Goal: Task Accomplishment & Management: Manage account settings

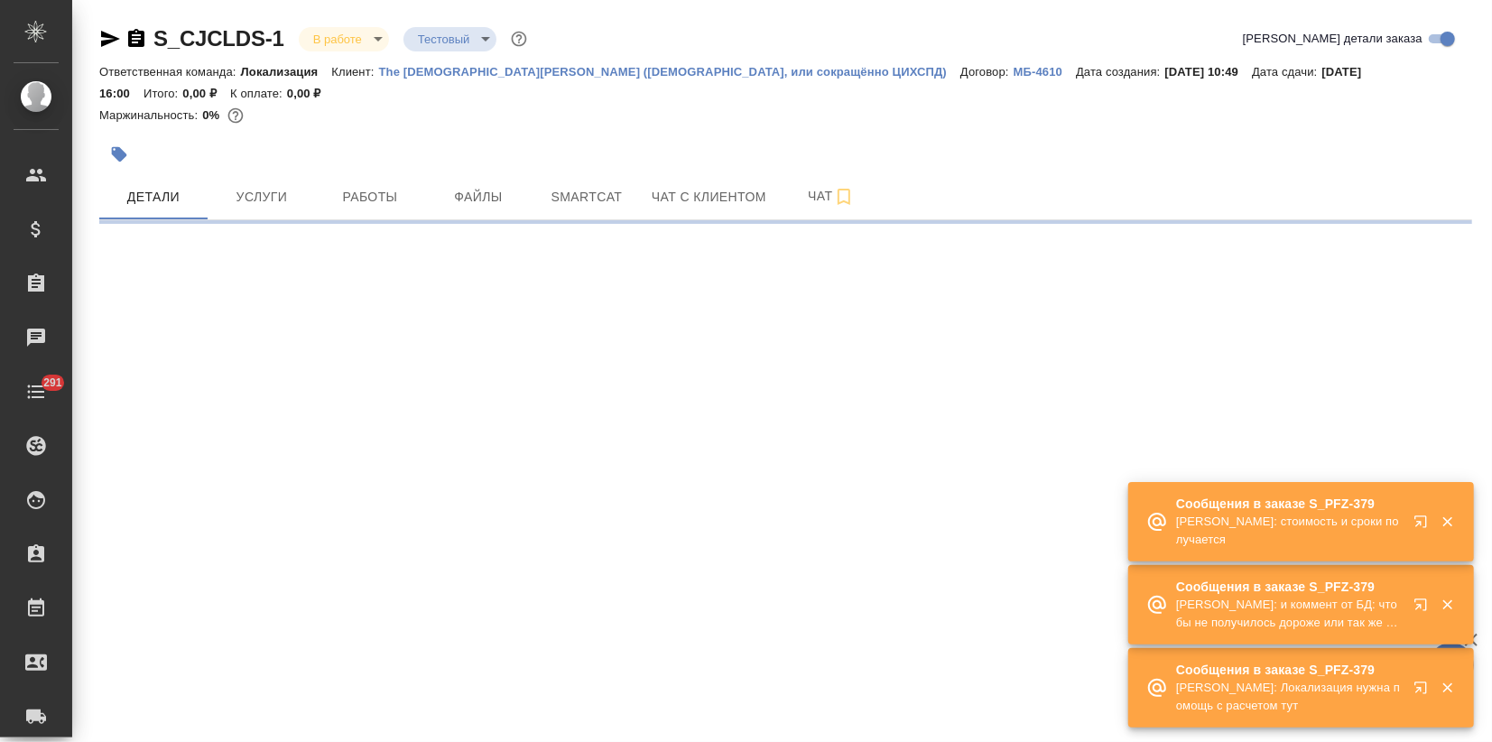
select select "RU"
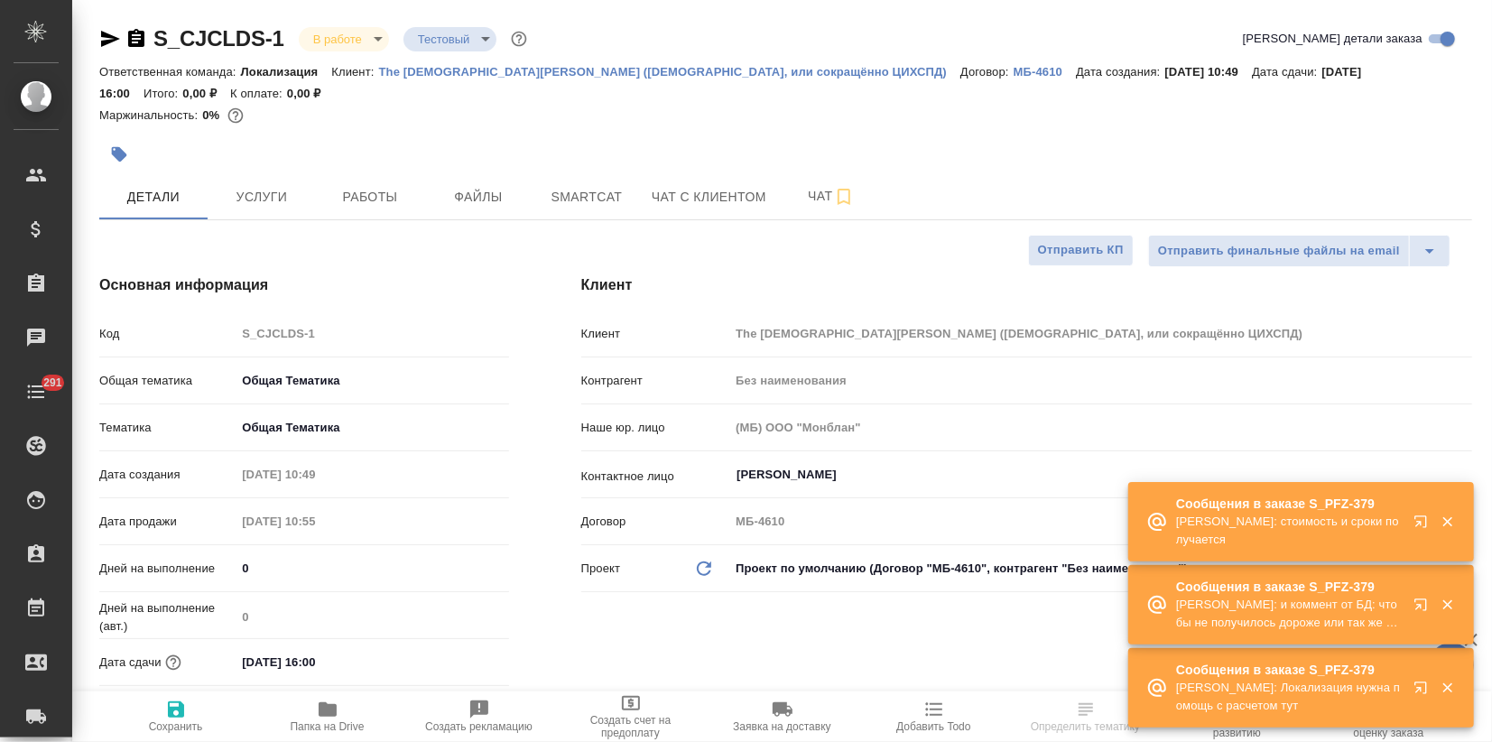
type textarea "x"
type input "[PERSON_NAME]"
type textarea "x"
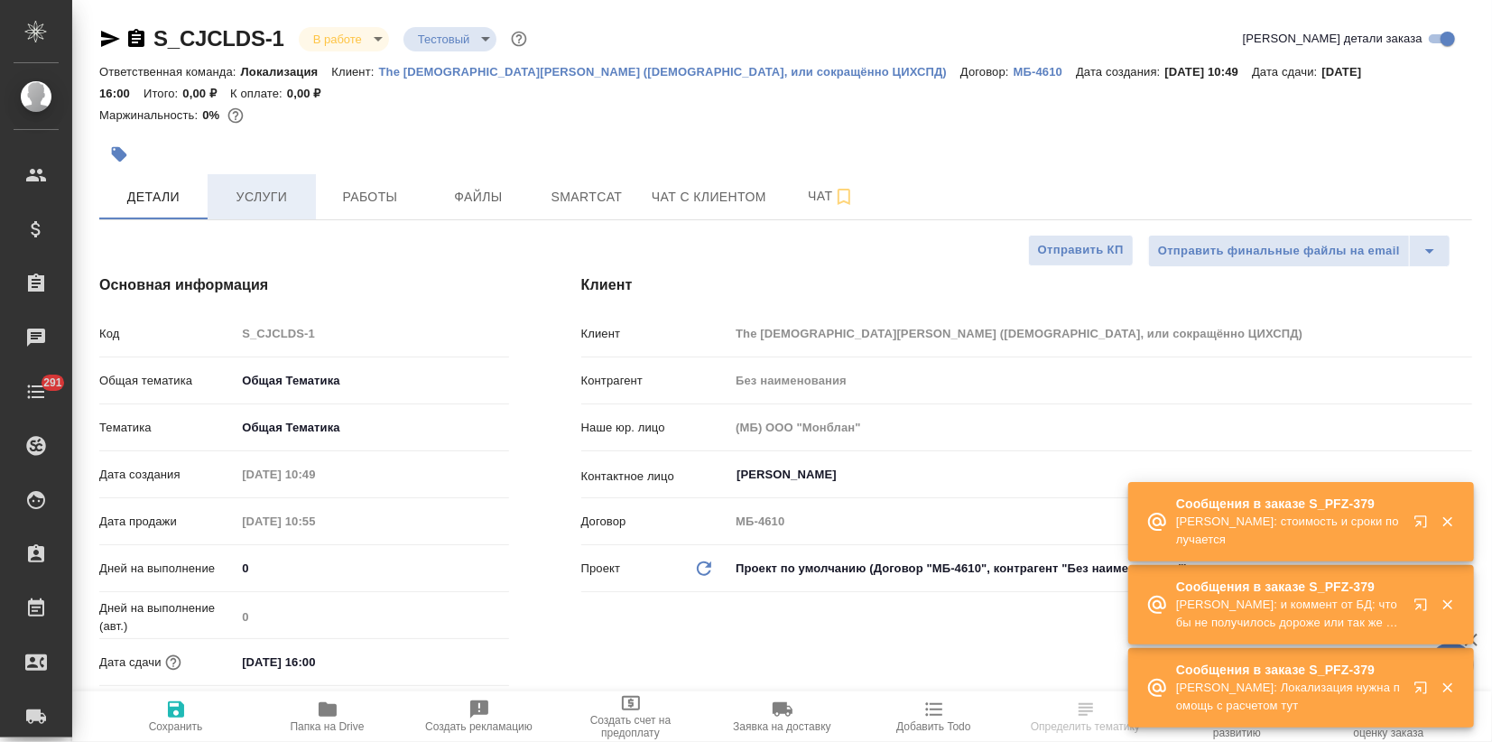
type textarea "x"
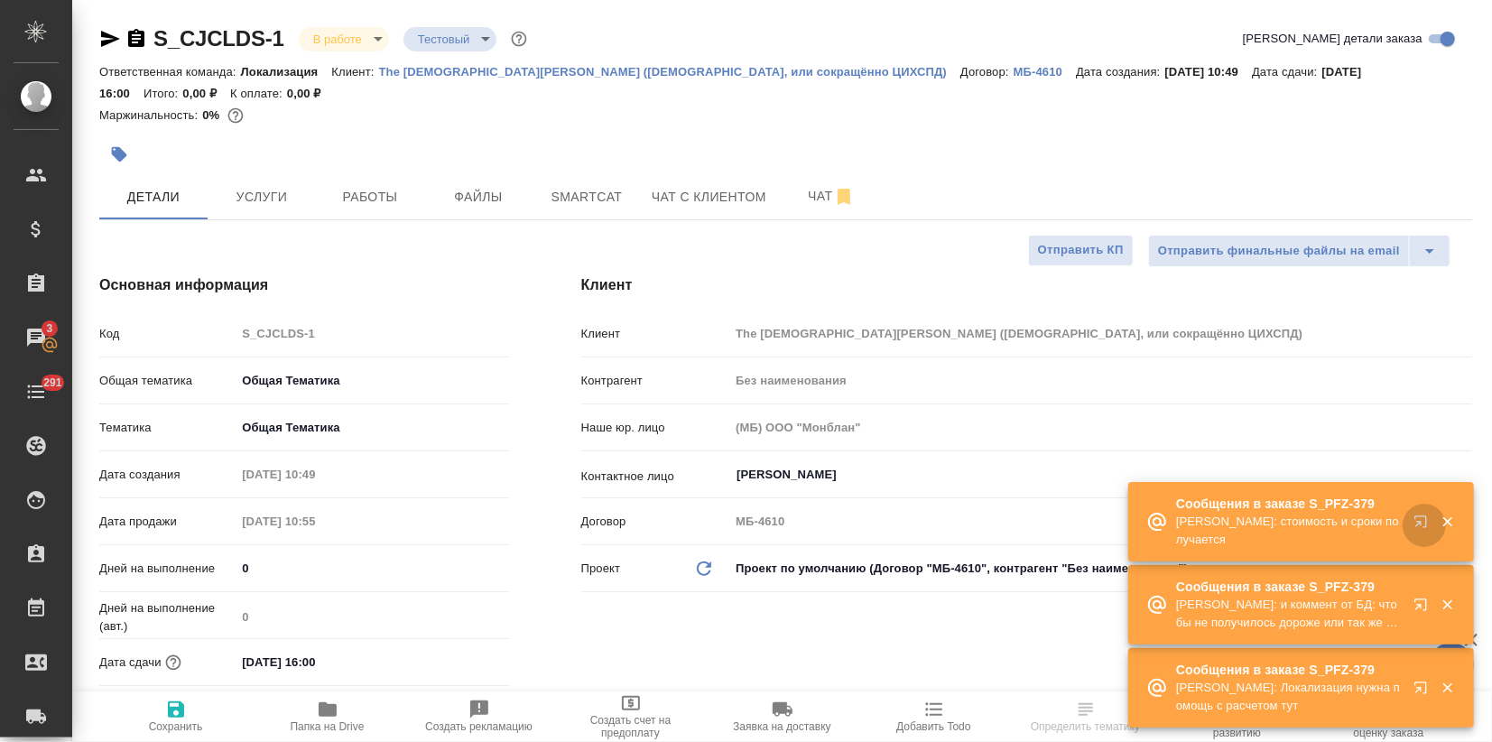
click at [1421, 514] on icon "button" at bounding box center [1424, 525] width 22 height 22
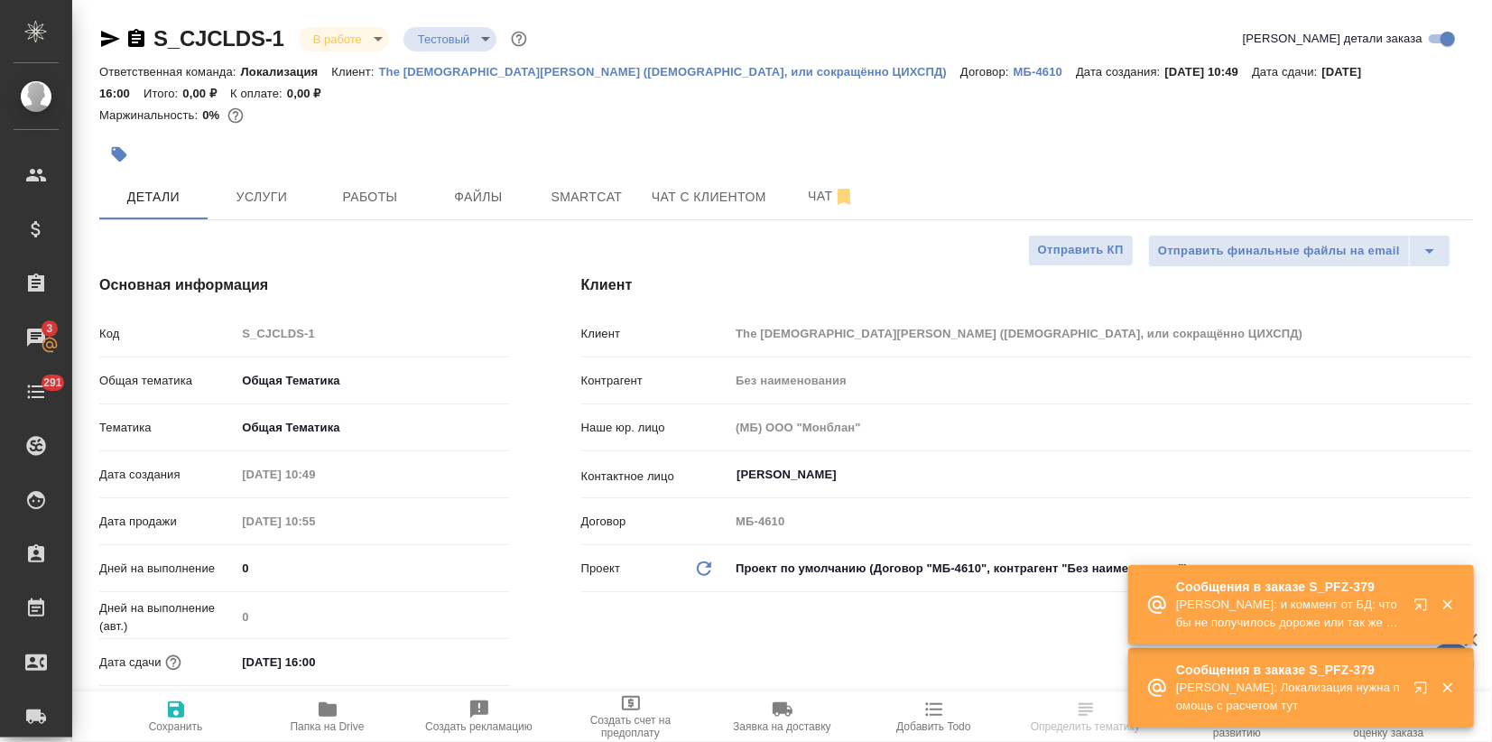
select select "RU"
type textarea "x"
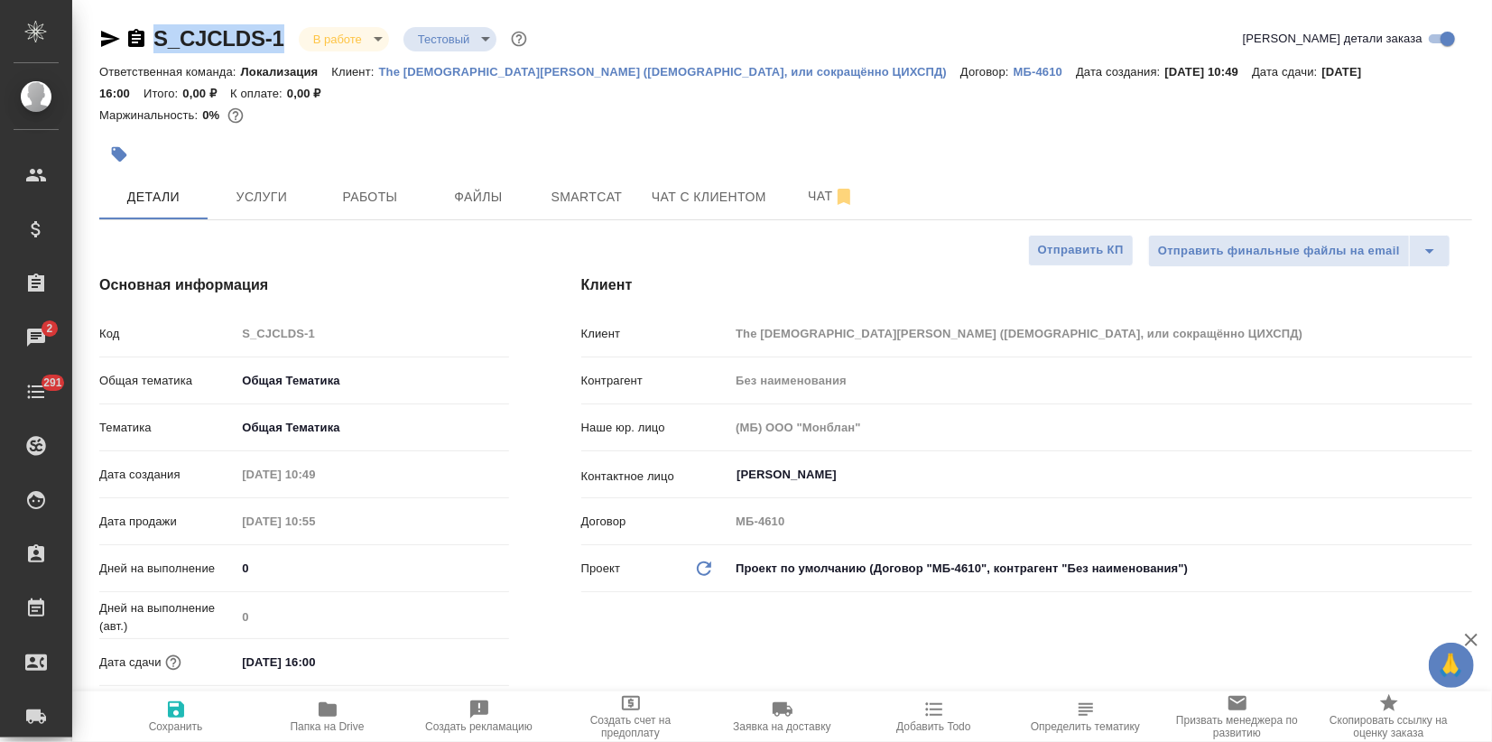
drag, startPoint x: 290, startPoint y: 43, endPoint x: 157, endPoint y: 32, distance: 133.2
click at [157, 32] on div "S_CJCLDS-1 В работе inProgress Тестовый test" at bounding box center [314, 38] width 431 height 29
copy link "S_CJCLDS-1"
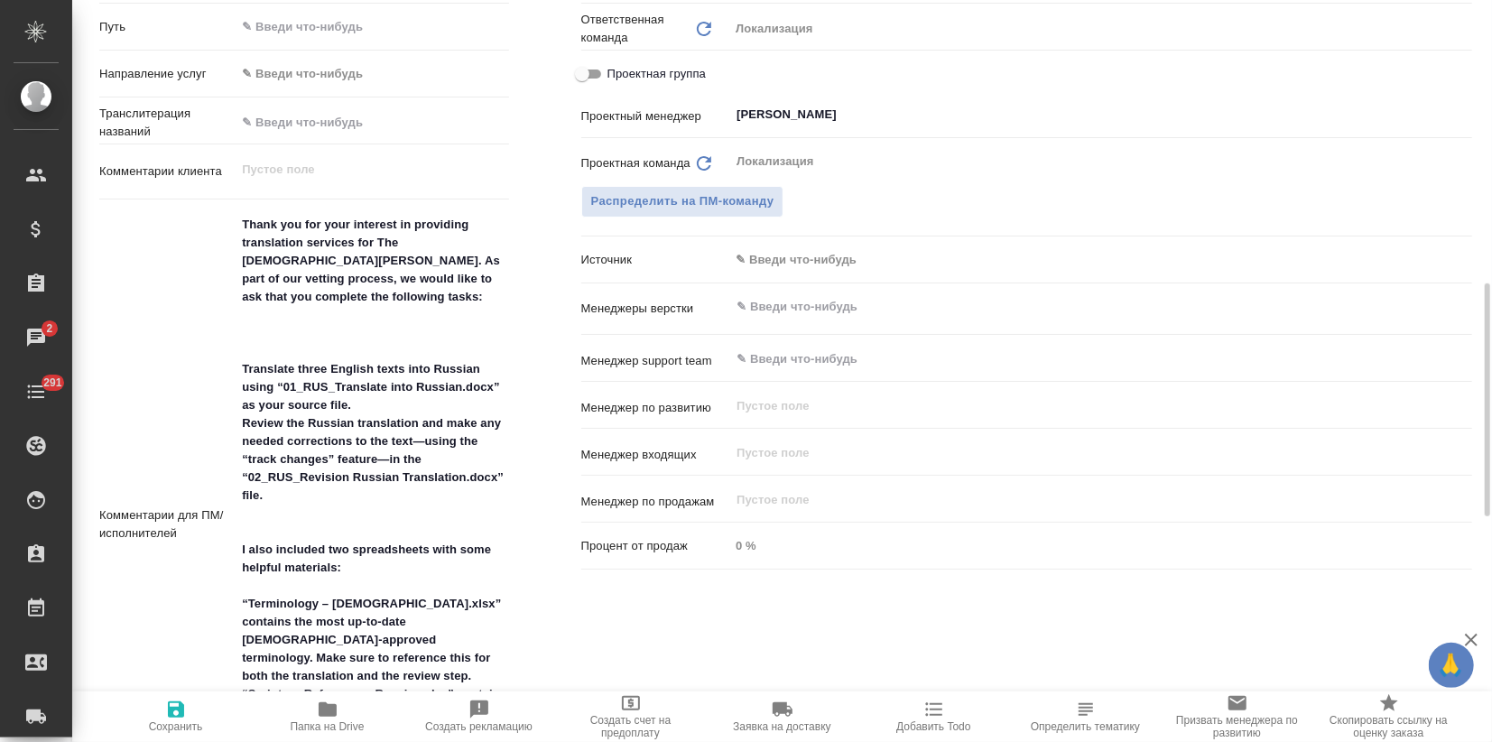
scroll to position [501, 0]
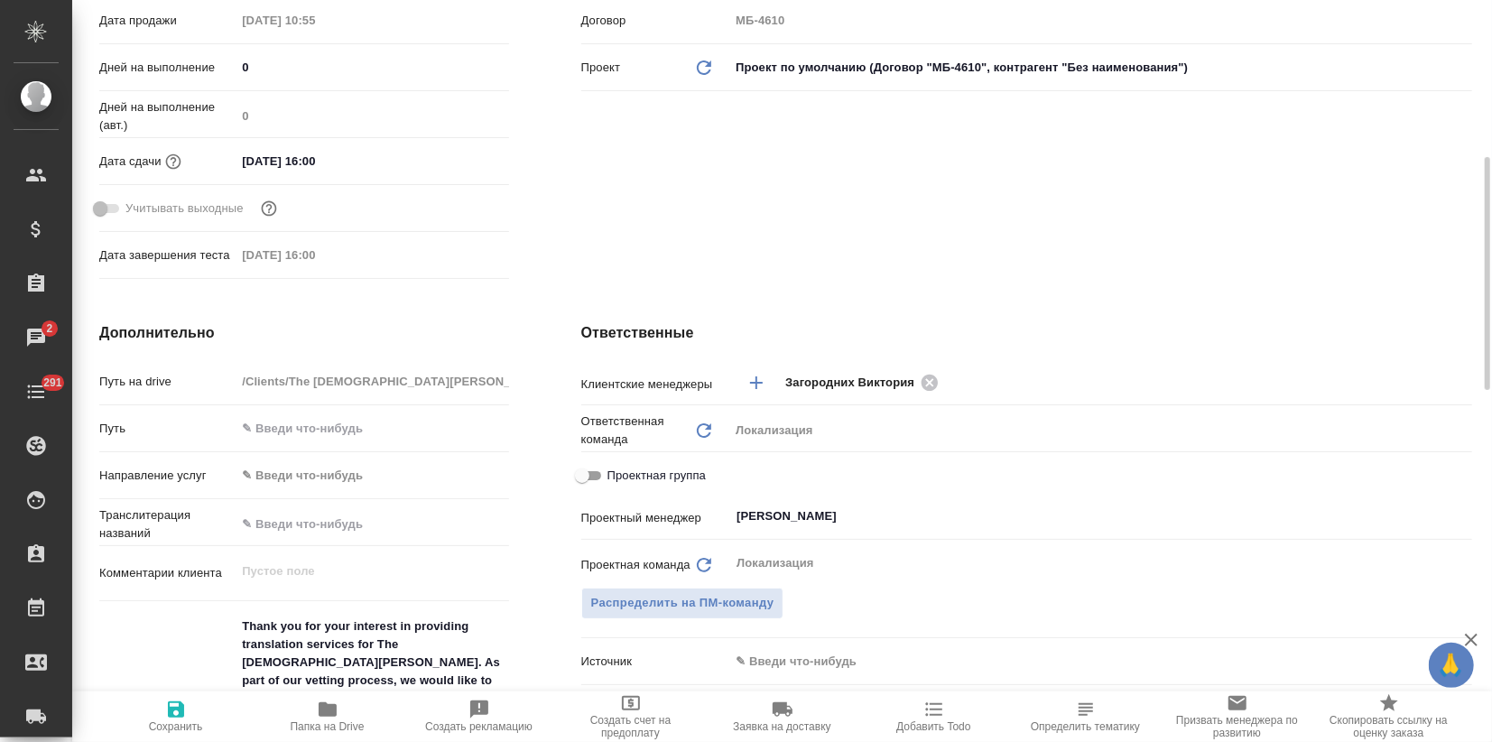
type textarea "x"
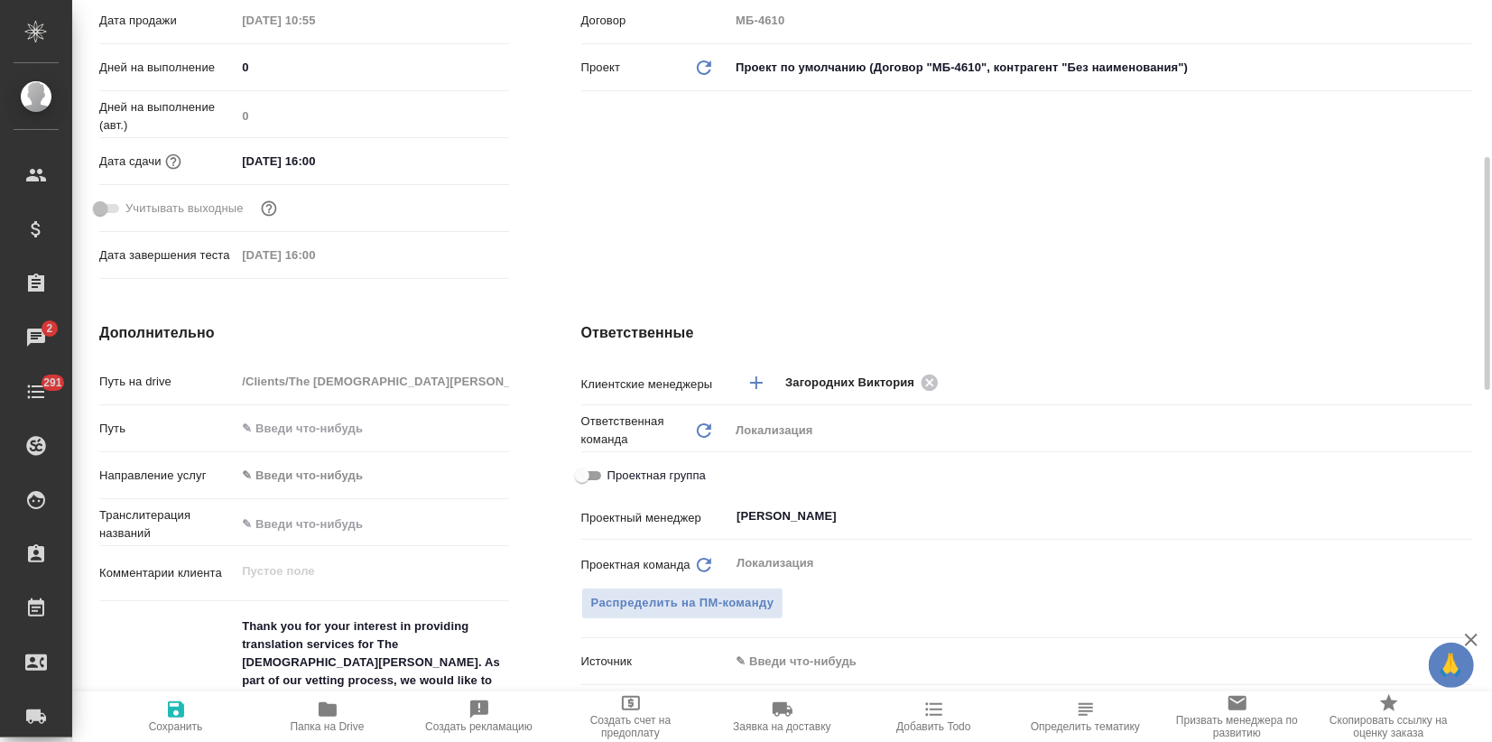
type textarea "x"
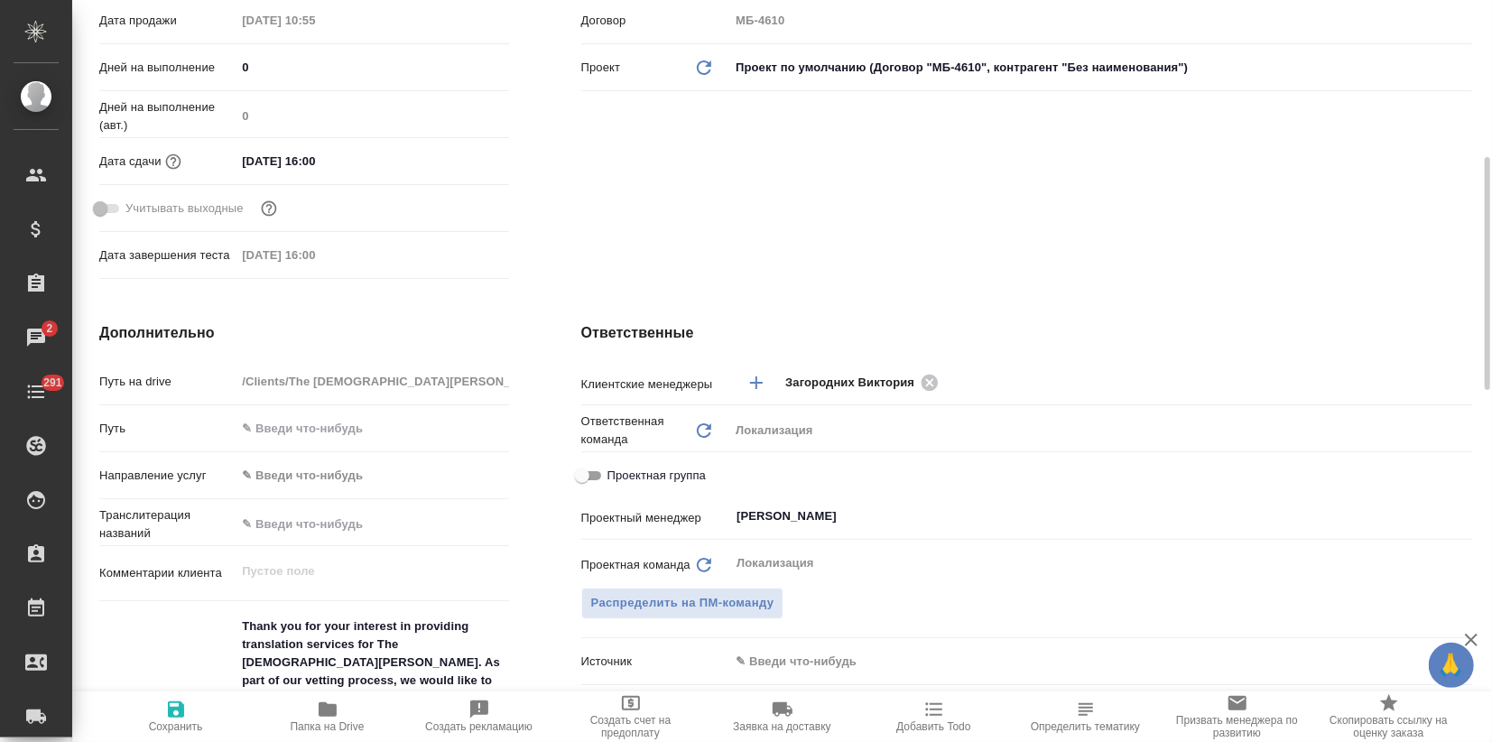
type textarea "x"
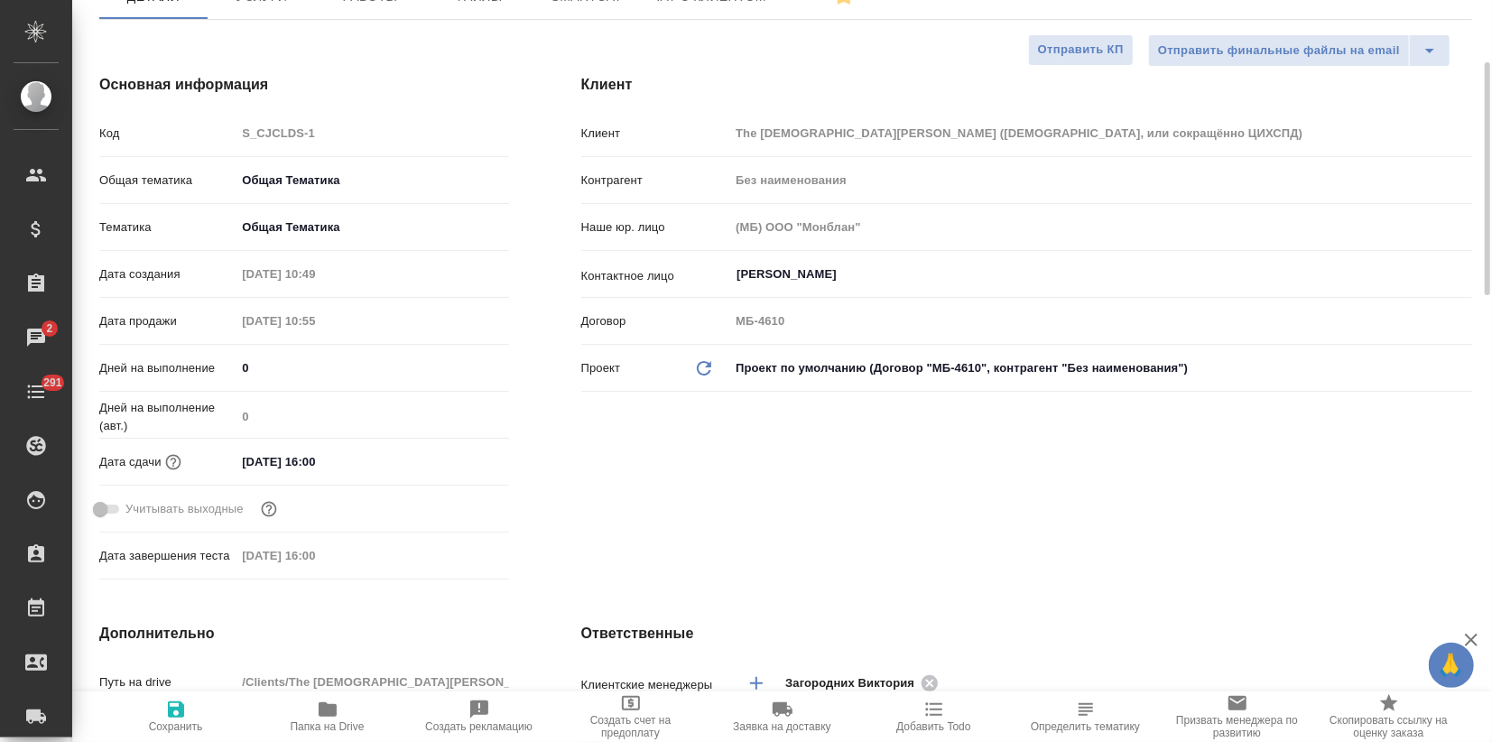
scroll to position [0, 0]
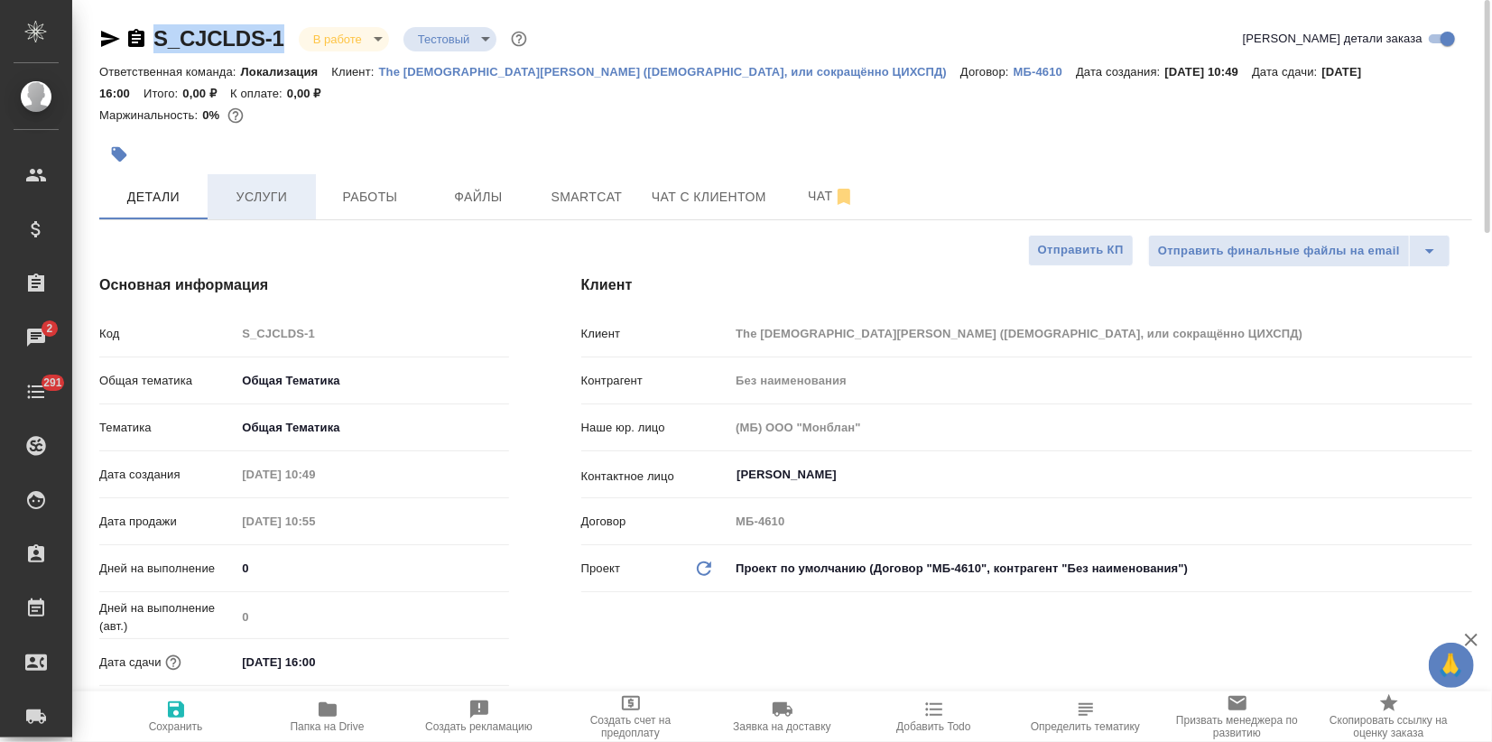
click at [301, 195] on span "Услуги" at bounding box center [261, 197] width 87 height 23
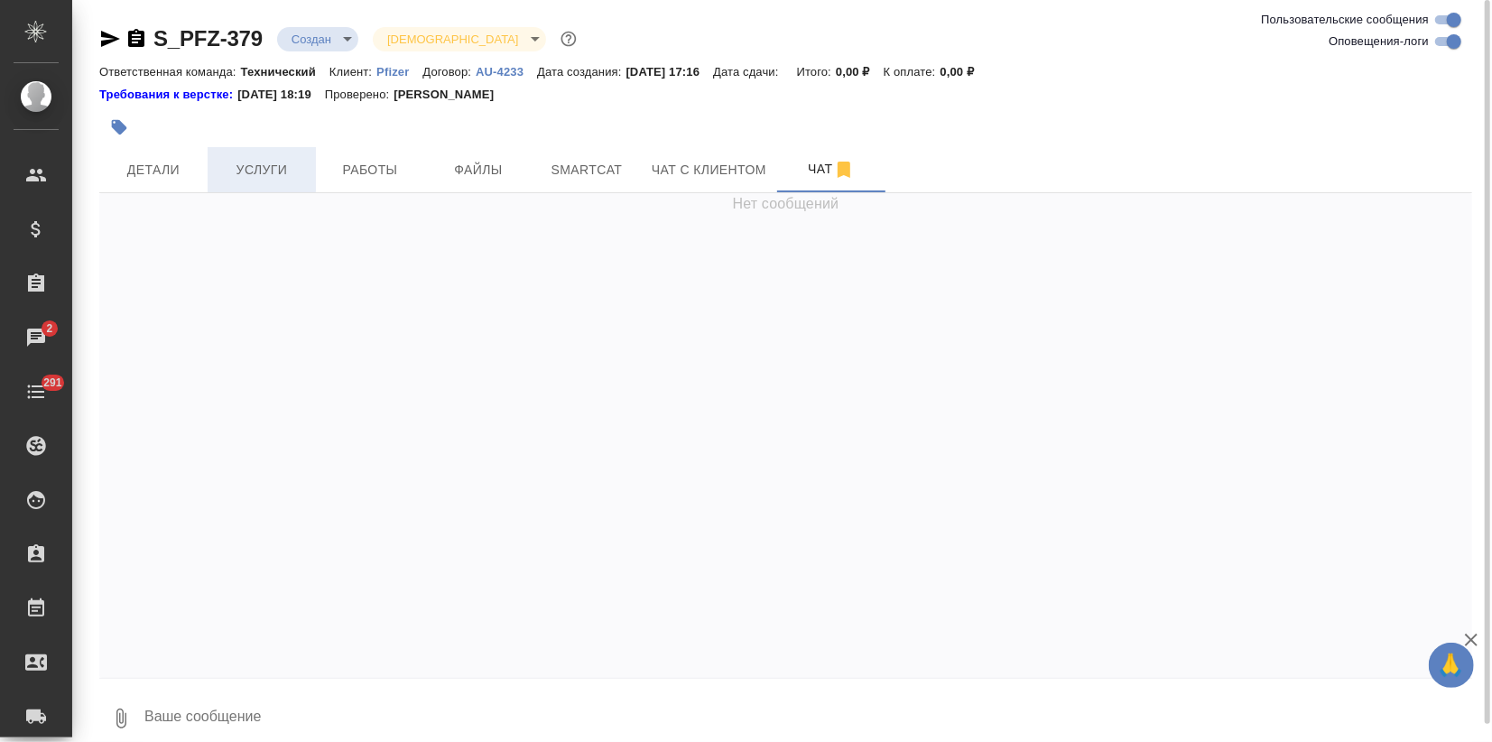
click at [256, 167] on span "Услуги" at bounding box center [261, 170] width 87 height 23
